Goal: Task Accomplishment & Management: Manage account settings

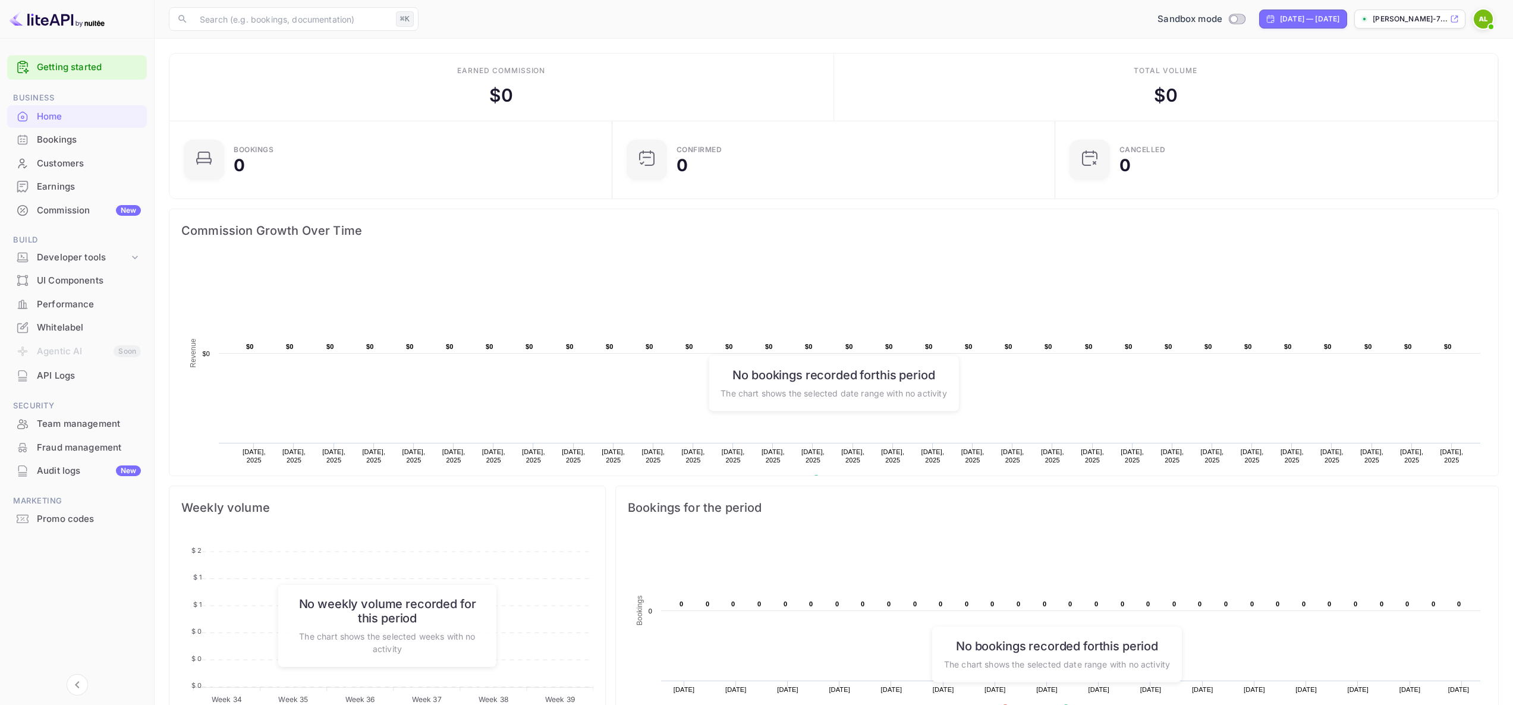
click at [1383, 22] on p "[PERSON_NAME]-7..." at bounding box center [1409, 19] width 75 height 11
click at [76, 375] on div "API Logs" at bounding box center [89, 376] width 104 height 14
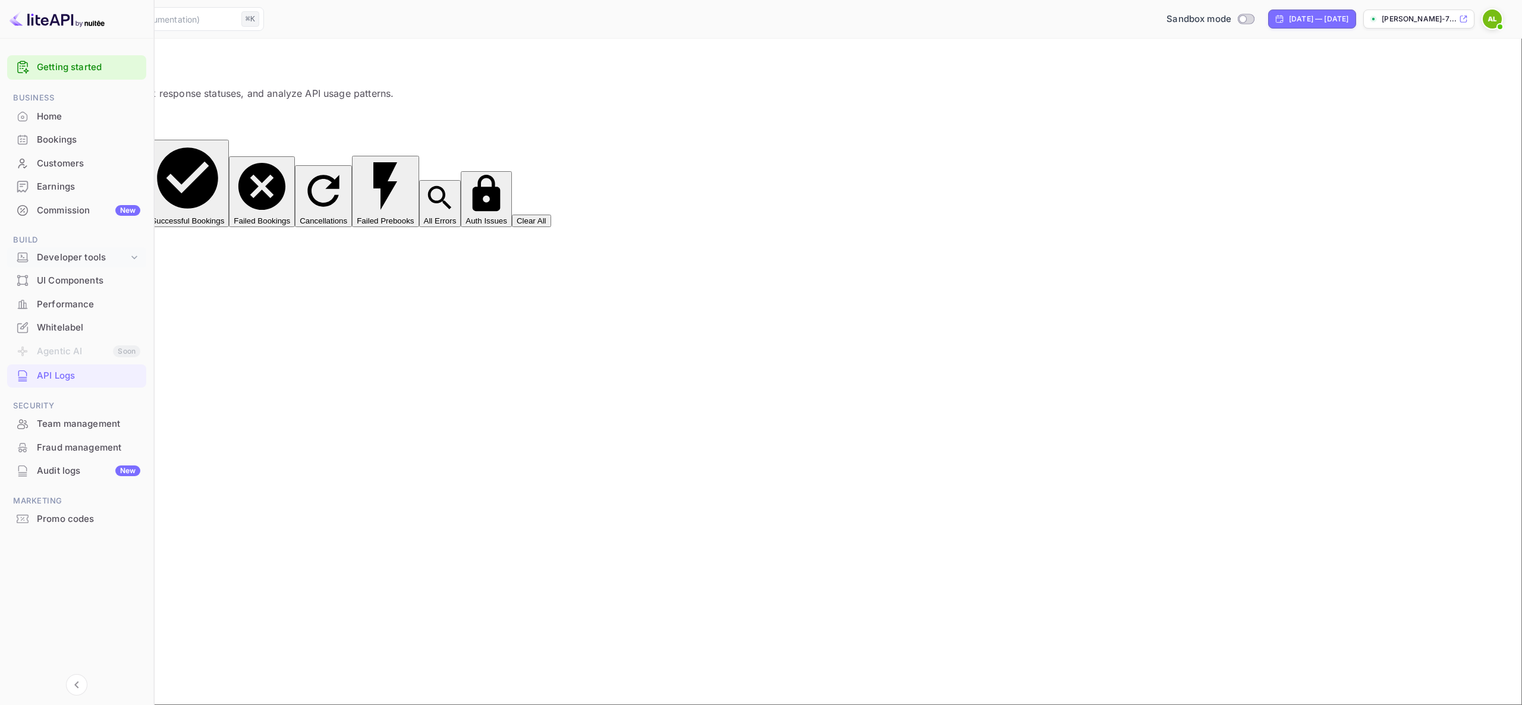
click at [90, 252] on div "Developer tools" at bounding box center [83, 258] width 92 height 14
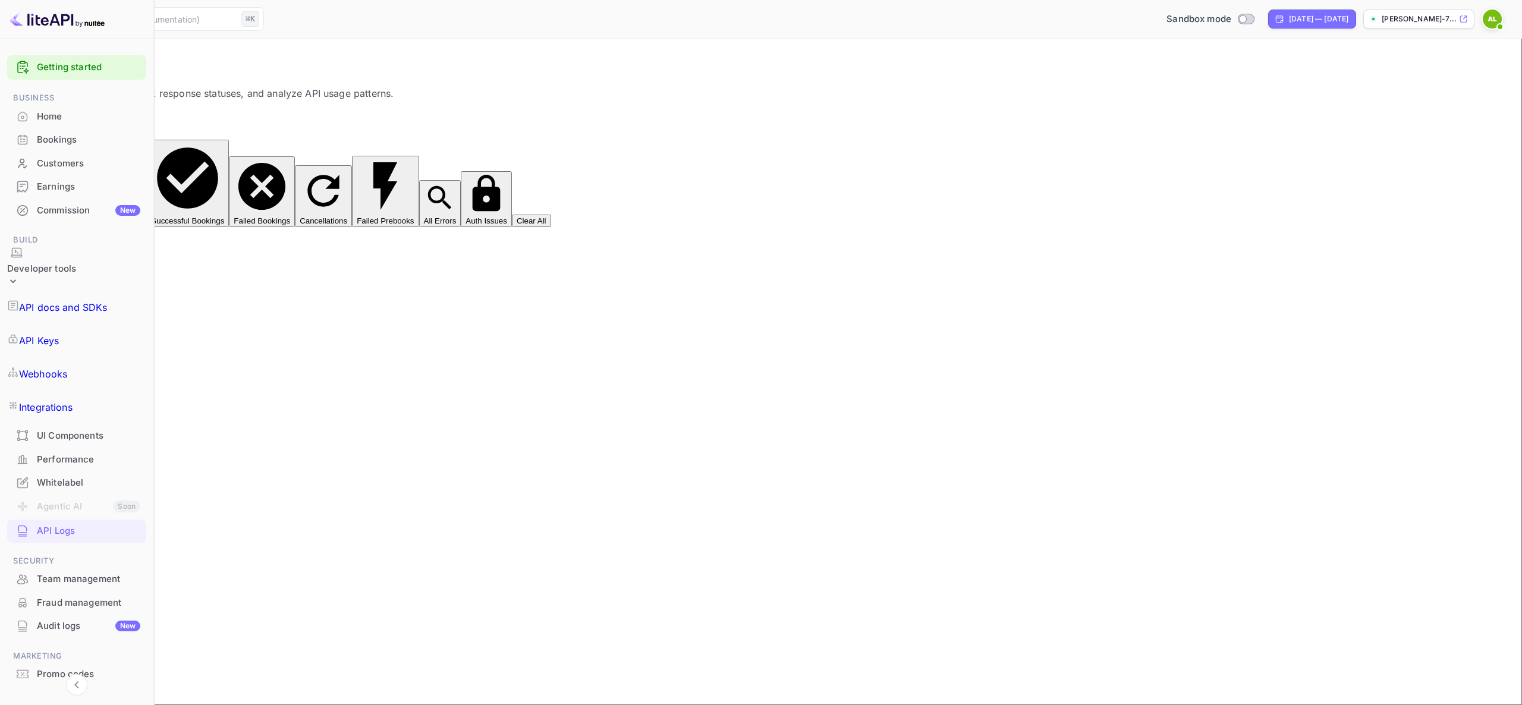
click at [59, 333] on p "API Keys" at bounding box center [39, 340] width 40 height 14
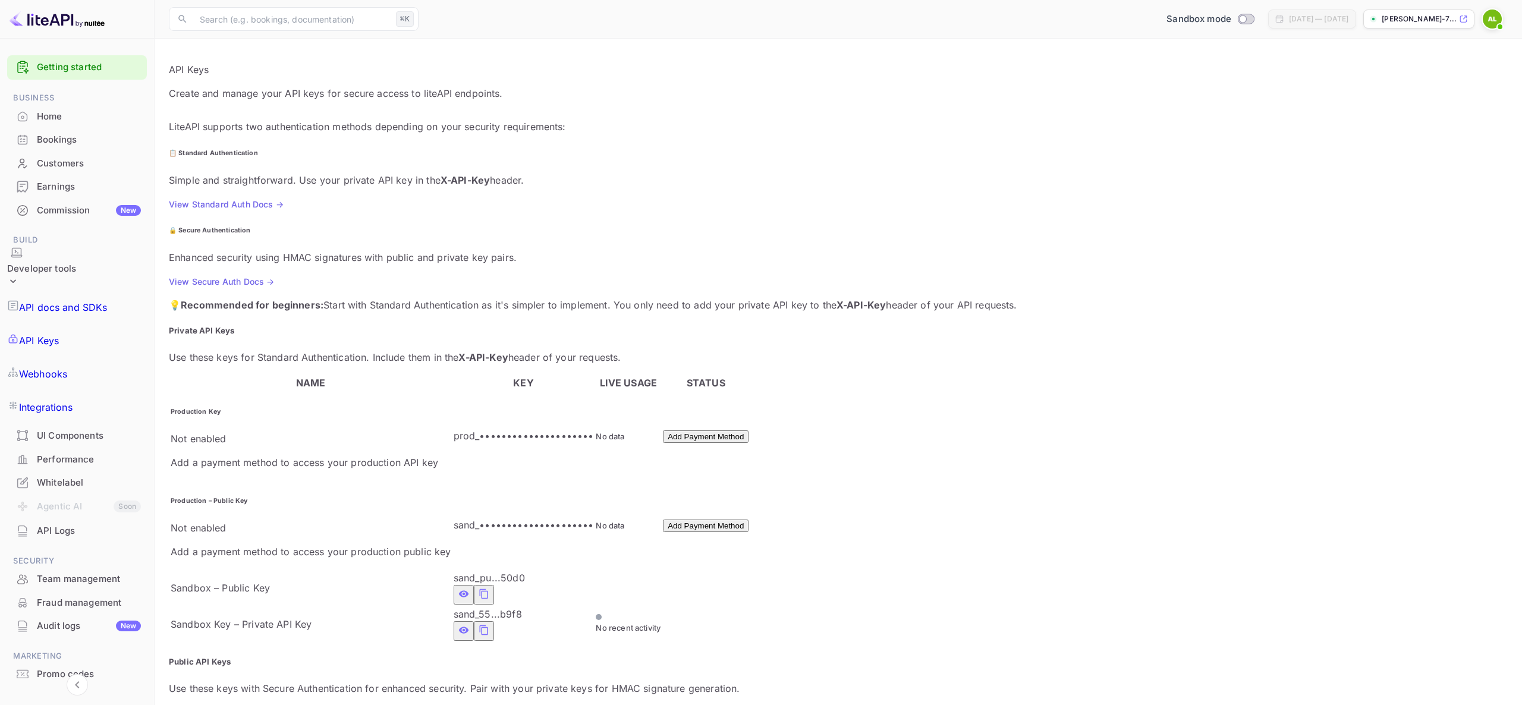
click at [460, 429] on p "prod_•••••••••••••••••••••" at bounding box center [524, 436] width 140 height 14
click at [493, 429] on p "prod_•••••••••••••••••••••" at bounding box center [524, 436] width 140 height 14
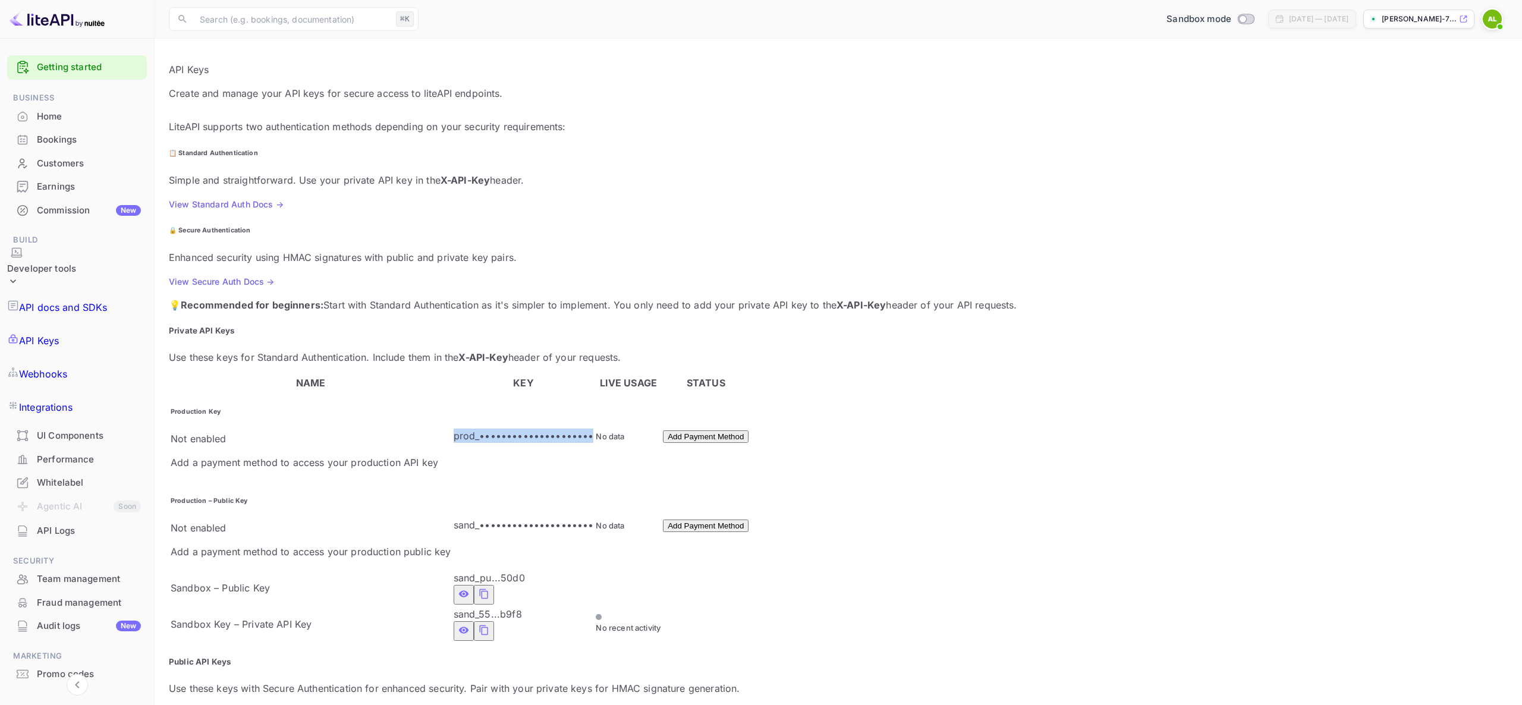
click at [493, 429] on p "prod_•••••••••••••••••••••" at bounding box center [524, 436] width 140 height 14
click at [511, 429] on p "prod_•••••••••••••••••••••" at bounding box center [524, 436] width 140 height 14
click at [291, 432] on div "Not enabled" at bounding box center [311, 439] width 281 height 14
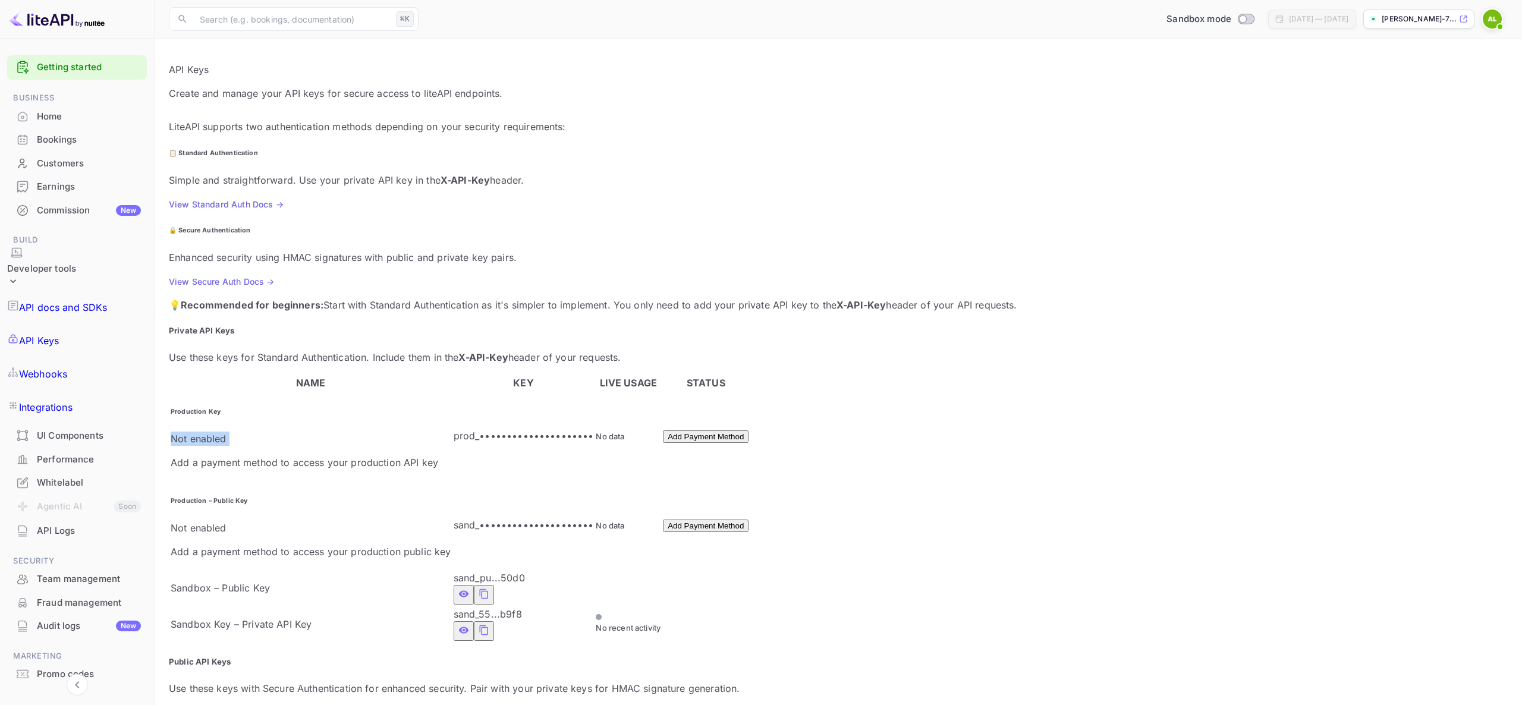
click at [298, 432] on div "Not enabled" at bounding box center [311, 439] width 281 height 14
click at [291, 455] on p "Add a payment method to access your production API key" at bounding box center [311, 462] width 281 height 14
click at [297, 455] on p "Add a payment method to access your production API key" at bounding box center [311, 462] width 281 height 14
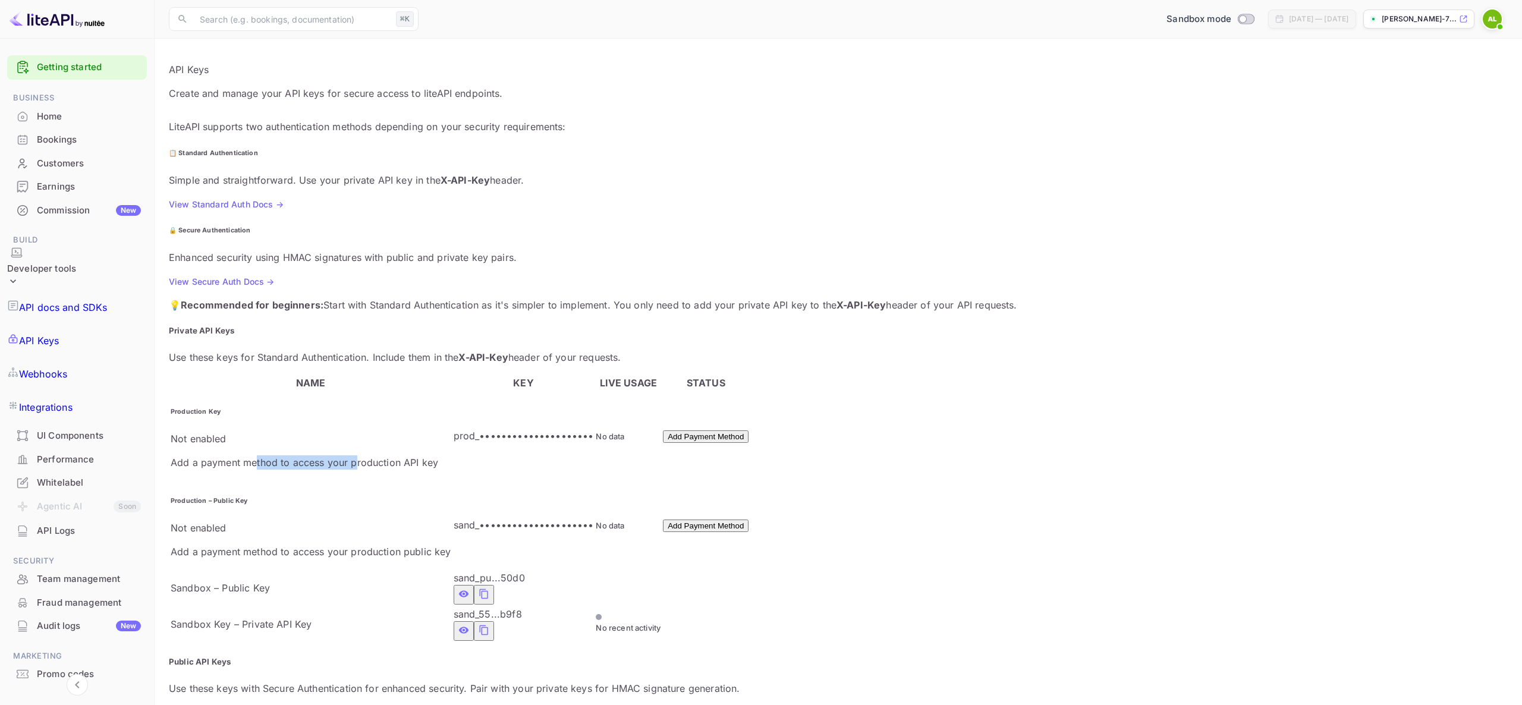
drag, startPoint x: 256, startPoint y: 350, endPoint x: 348, endPoint y: 348, distance: 91.6
click at [348, 455] on p "Add a payment method to access your production API key" at bounding box center [311, 462] width 281 height 14
drag, startPoint x: 348, startPoint y: 348, endPoint x: 354, endPoint y: 348, distance: 6.6
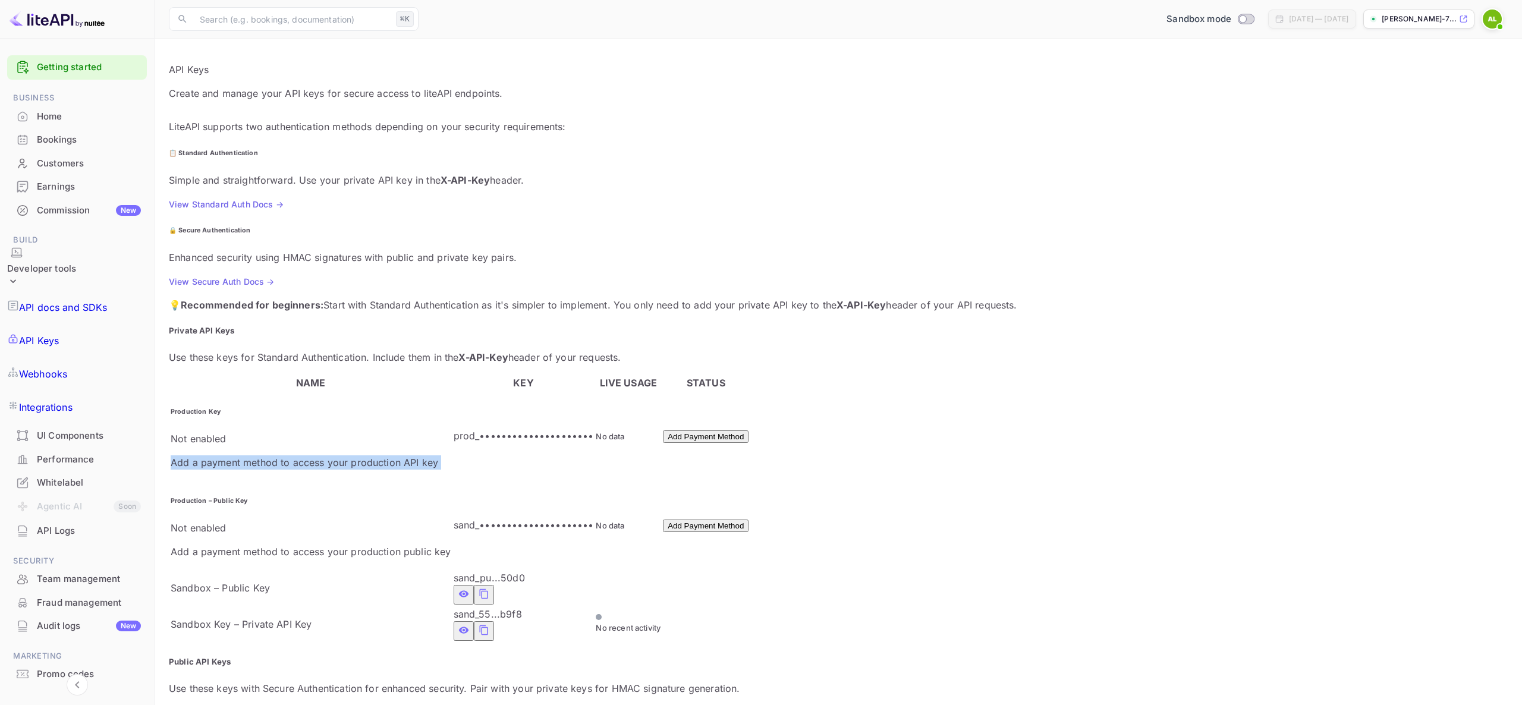
click at [350, 455] on p "Add a payment method to access your production API key" at bounding box center [311, 462] width 281 height 14
click at [367, 455] on p "Add a payment method to access your production API key" at bounding box center [311, 462] width 281 height 14
click at [377, 455] on p "Add a payment method to access your production API key" at bounding box center [311, 462] width 281 height 14
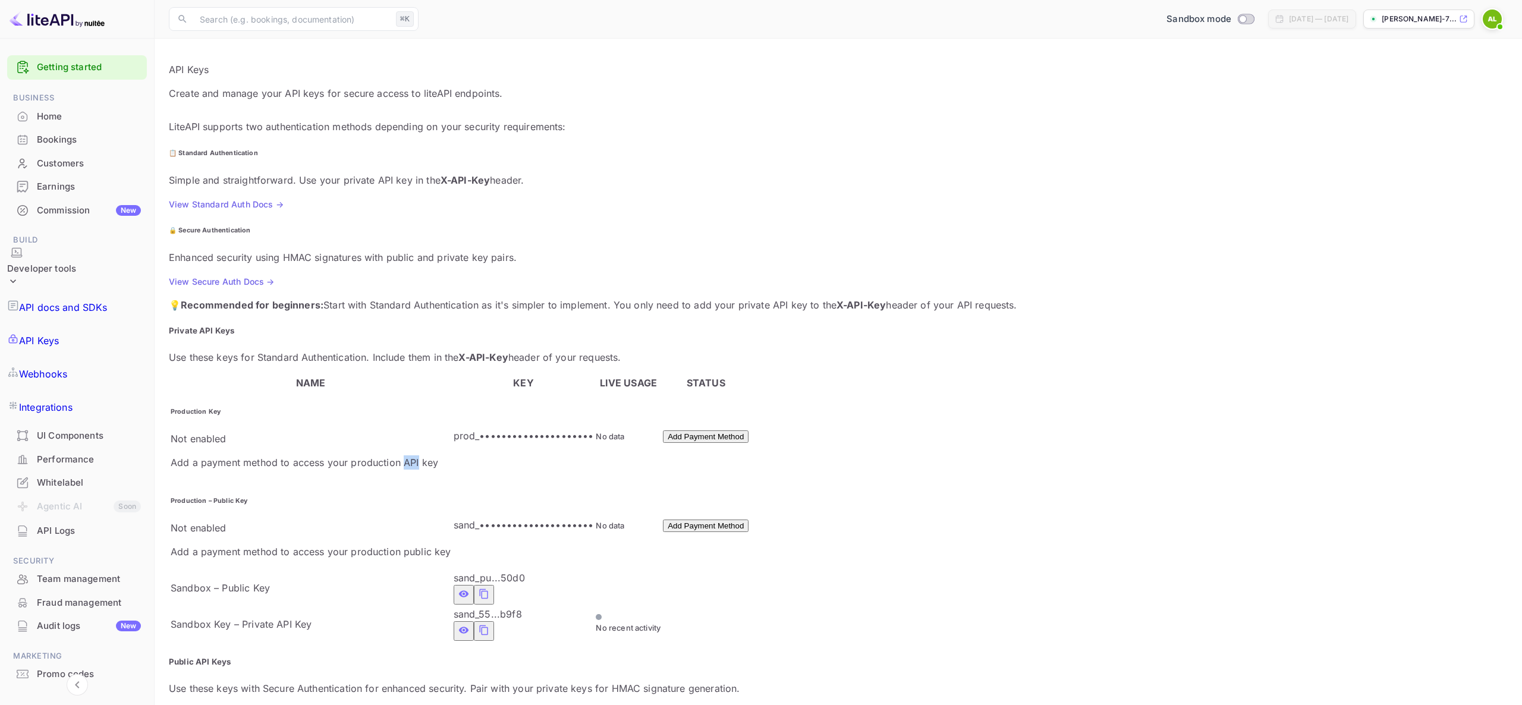
click at [377, 455] on p "Add a payment method to access your production API key" at bounding box center [311, 462] width 281 height 14
click at [384, 455] on p "Add a payment method to access your production API key" at bounding box center [311, 462] width 281 height 14
click at [1231, 20] on input "Switch to Production mode" at bounding box center [1243, 19] width 24 height 8
checkbox input "false"
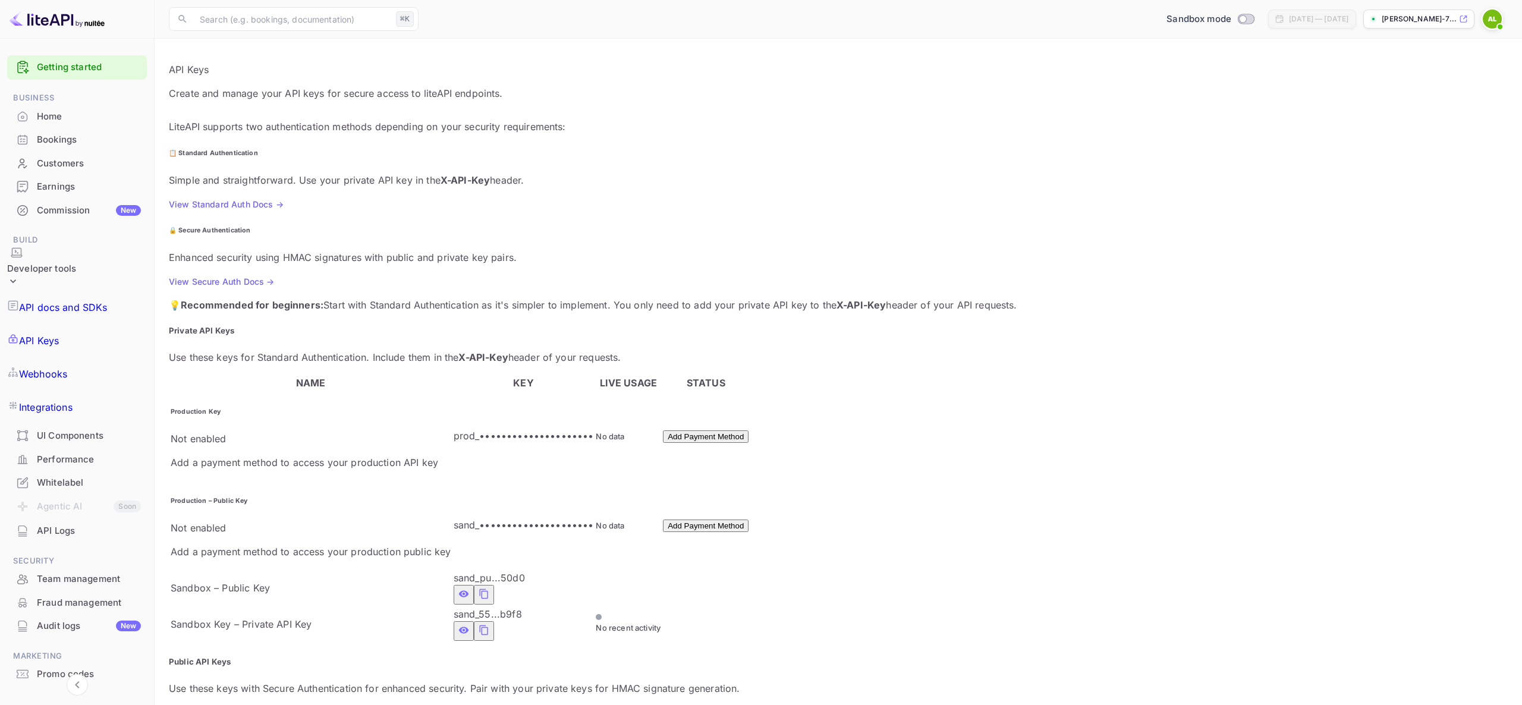
drag, startPoint x: 726, startPoint y: 368, endPoint x: 745, endPoint y: 371, distance: 19.8
